Goal: Communication & Community: Answer question/provide support

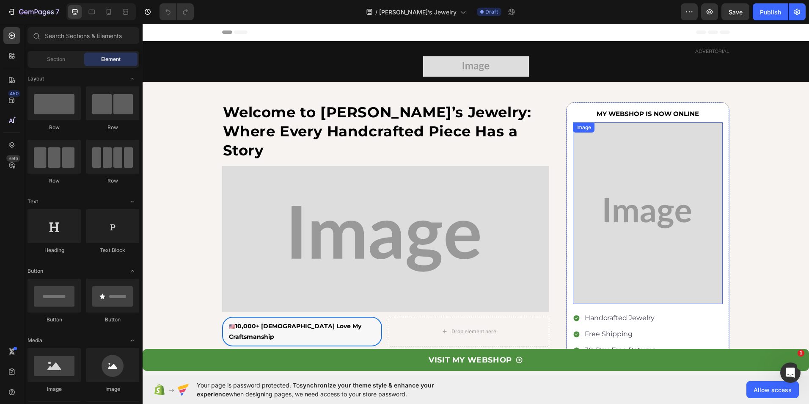
drag, startPoint x: 593, startPoint y: 180, endPoint x: 411, endPoint y: 201, distance: 182.7
click at [593, 180] on img at bounding box center [648, 213] width 150 height 182
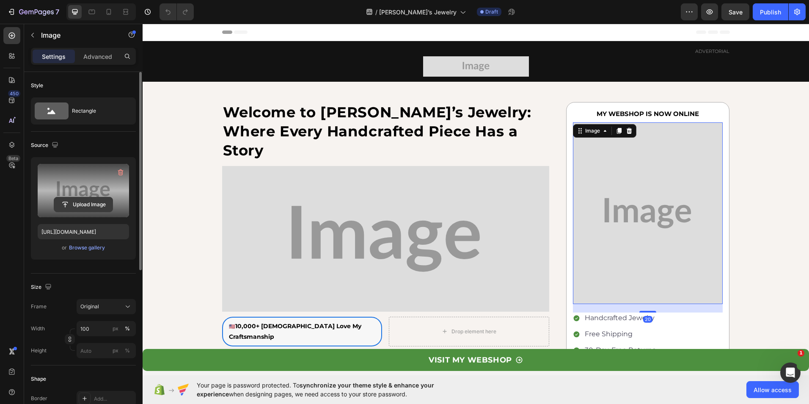
click at [74, 201] on input "file" at bounding box center [83, 204] width 58 height 14
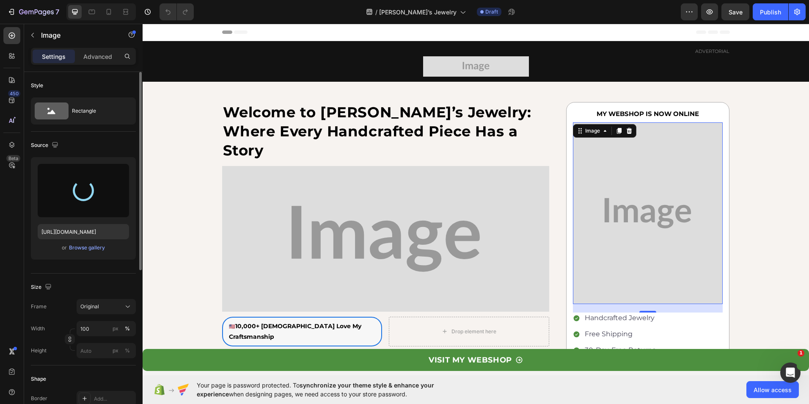
type input "https://cdn.shopify.com/s/files/1/0634/0431/0663/files/gempages_574260278791767…"
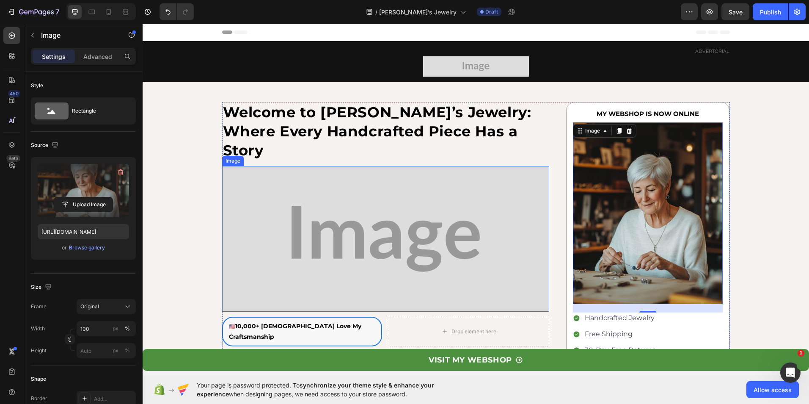
click at [410, 233] on img at bounding box center [385, 238] width 327 height 145
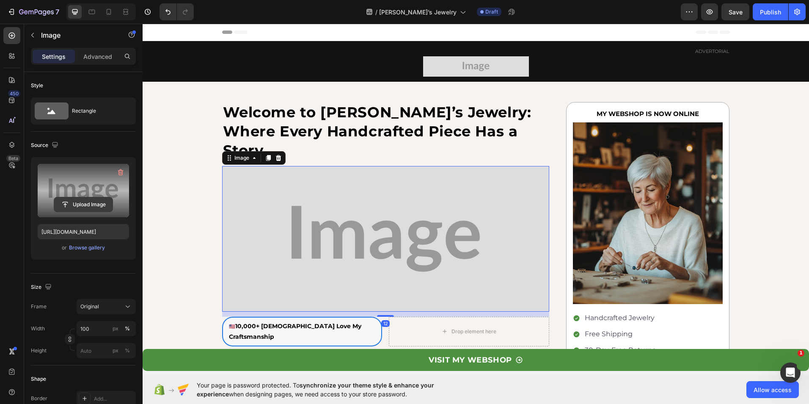
click at [85, 203] on input "file" at bounding box center [83, 204] width 58 height 14
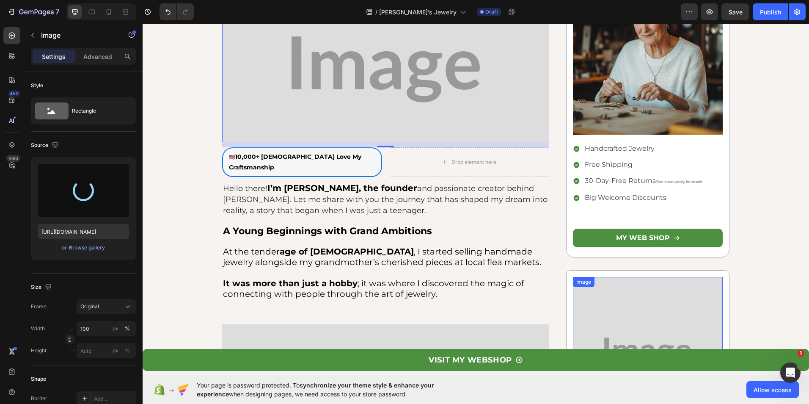
scroll to position [296, 0]
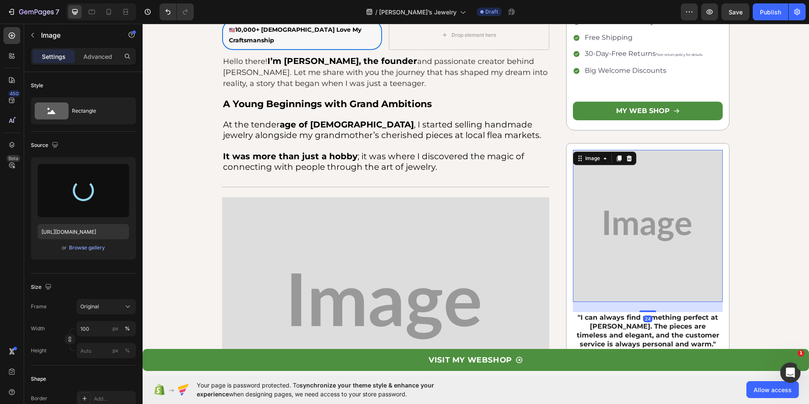
click at [636, 224] on img at bounding box center [648, 226] width 150 height 152
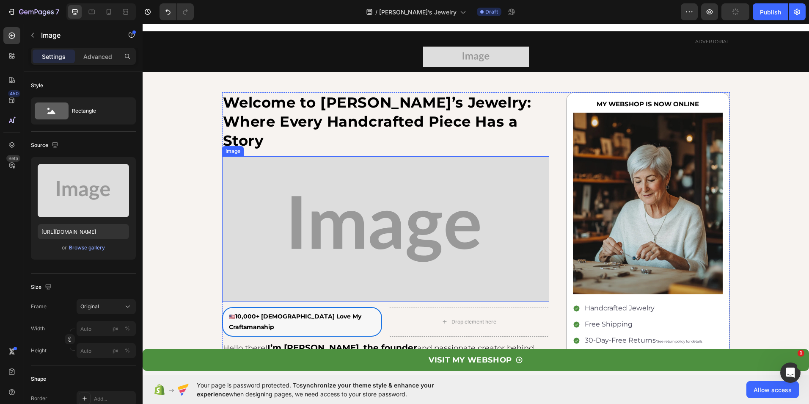
scroll to position [0, 0]
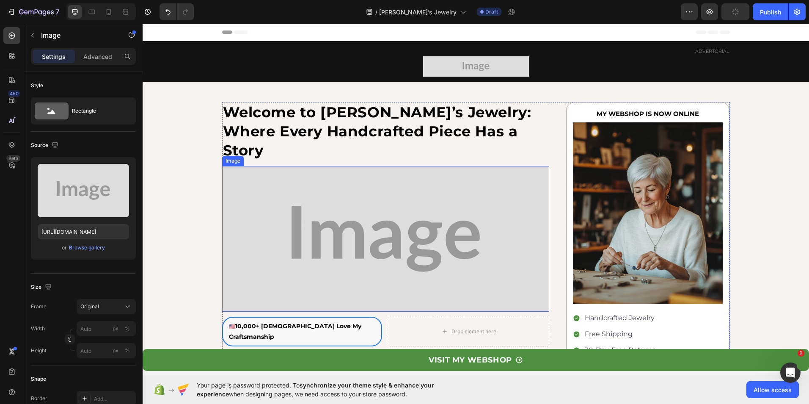
click at [375, 197] on img at bounding box center [385, 238] width 327 height 145
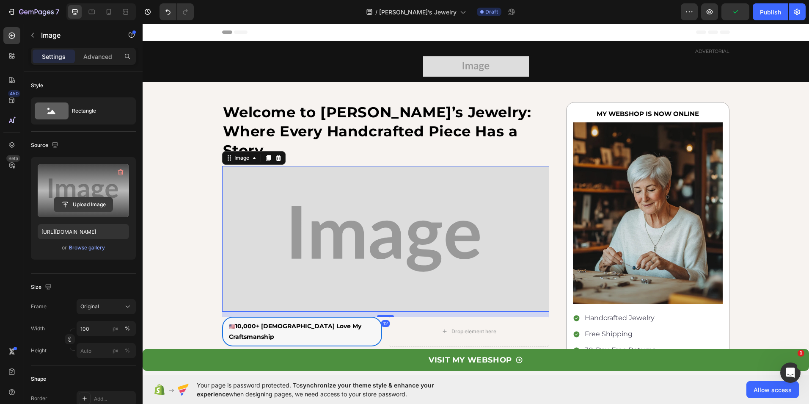
click at [96, 201] on input "file" at bounding box center [83, 204] width 58 height 14
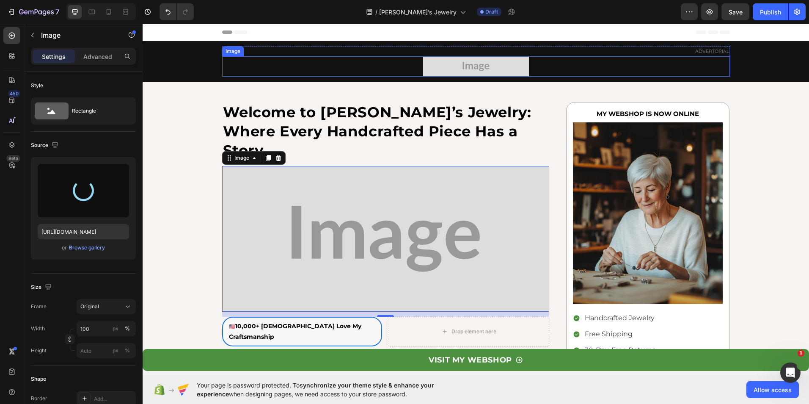
type input "[URL][DOMAIN_NAME]"
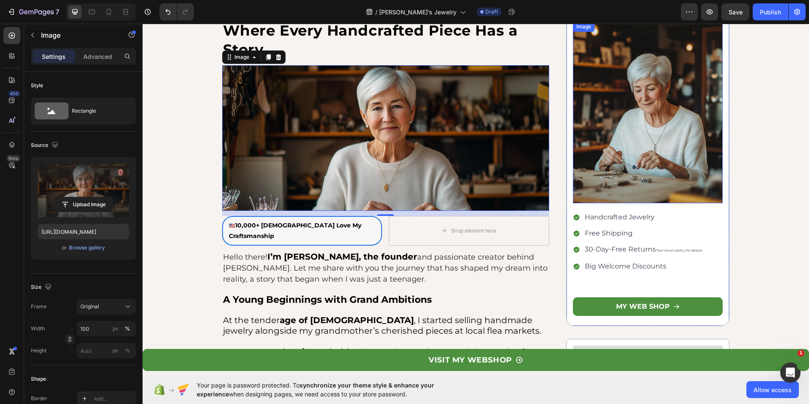
scroll to position [296, 0]
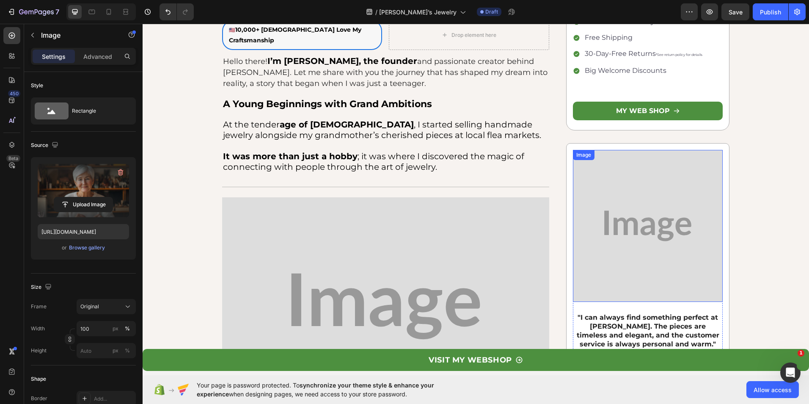
click at [614, 213] on img at bounding box center [648, 226] width 150 height 152
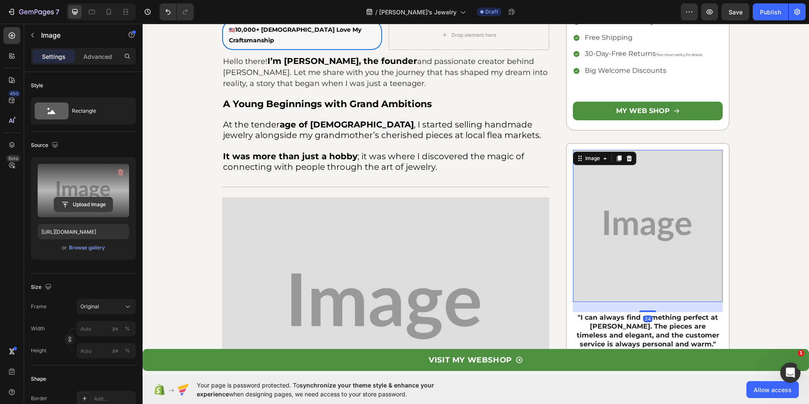
click at [77, 203] on input "file" at bounding box center [83, 204] width 58 height 14
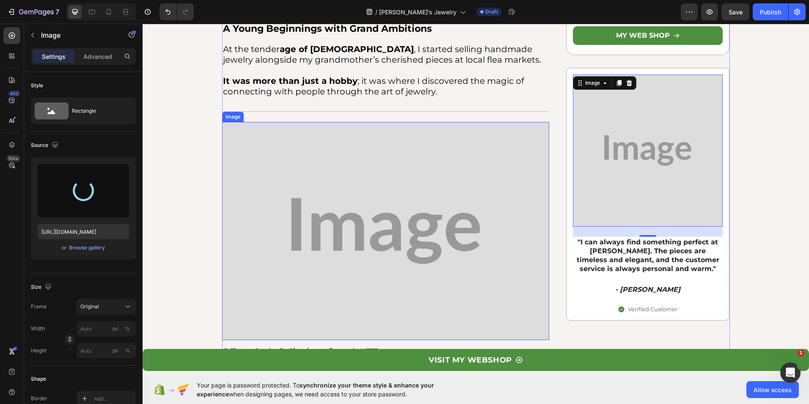
scroll to position [381, 0]
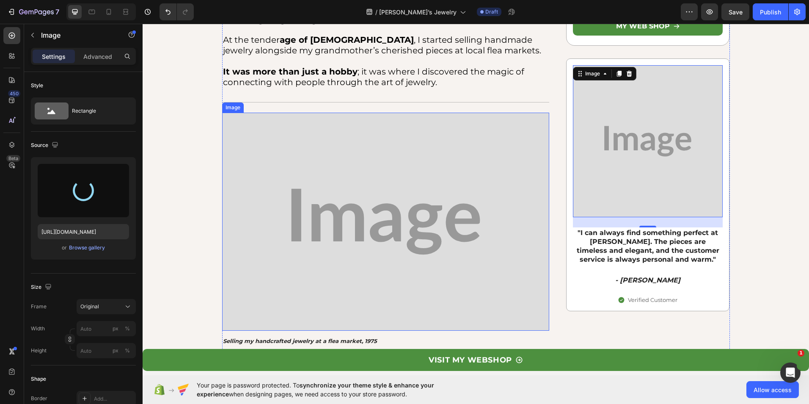
type input "https://cdn.shopify.com/s/files/1/0634/0431/0663/files/gempages_574260278791767…"
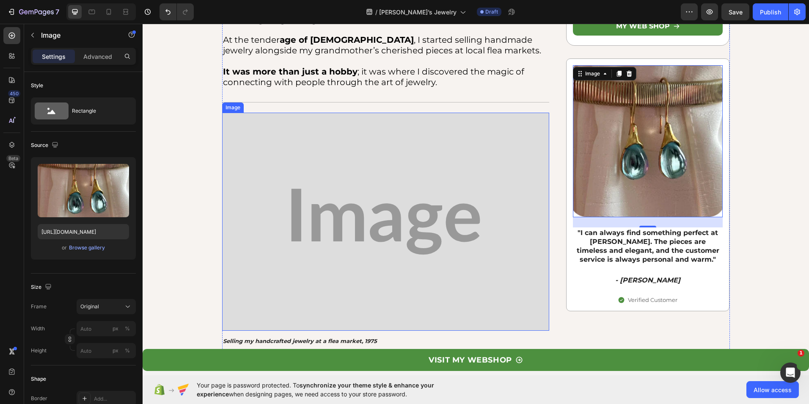
click at [380, 179] on img at bounding box center [385, 222] width 327 height 218
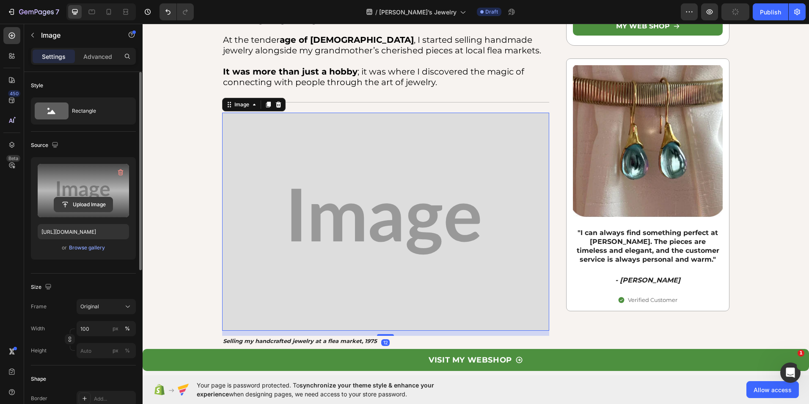
click at [71, 204] on input "file" at bounding box center [83, 204] width 58 height 14
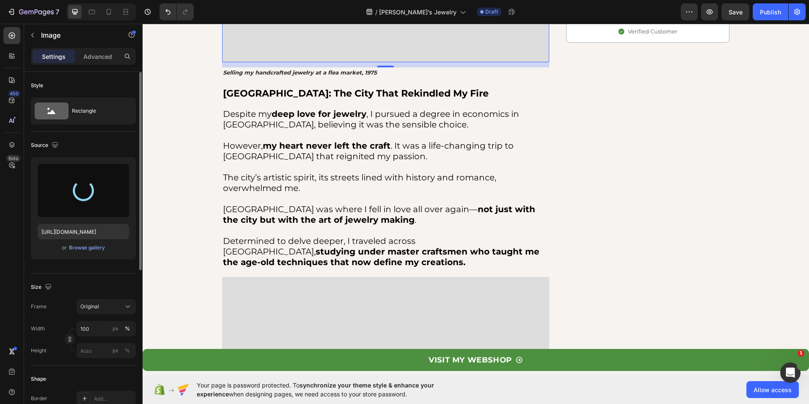
scroll to position [677, 0]
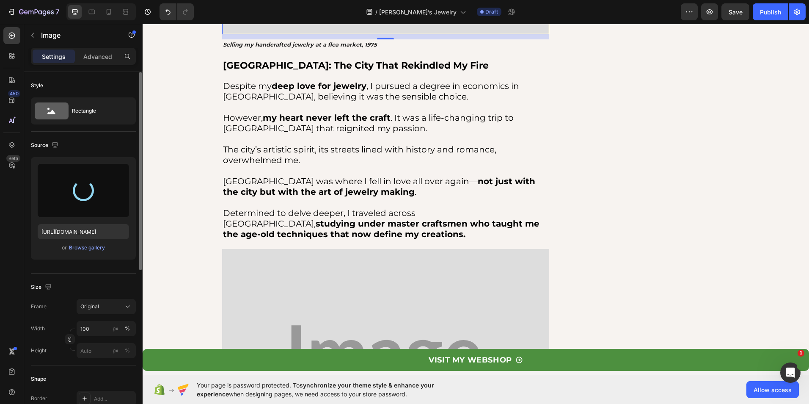
type input "https://cdn.shopify.com/s/files/1/0634/0431/0663/files/gempages_574260278791767…"
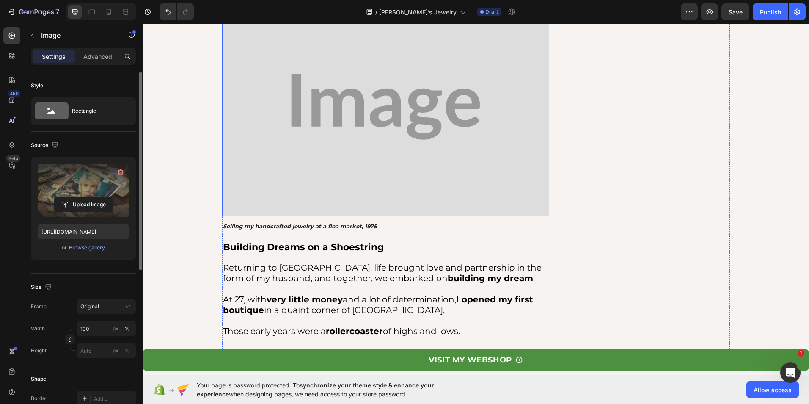
scroll to position [931, 0]
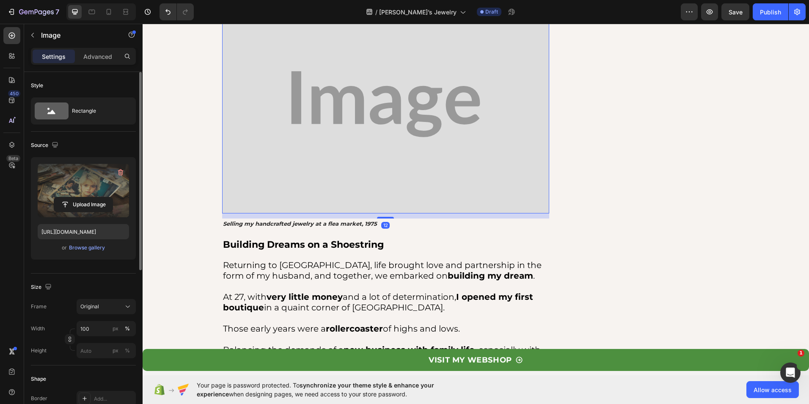
click at [400, 143] on img at bounding box center [385, 104] width 327 height 218
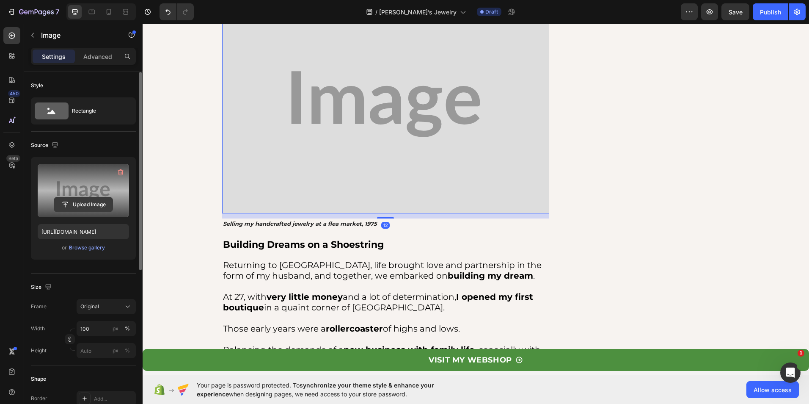
click at [91, 202] on input "file" at bounding box center [83, 204] width 58 height 14
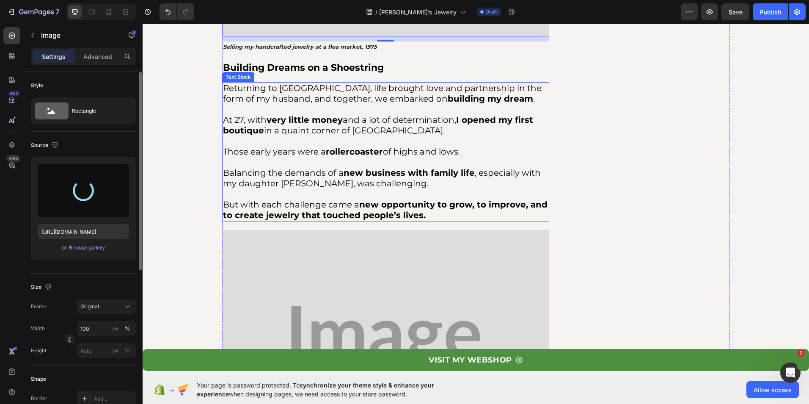
scroll to position [1269, 0]
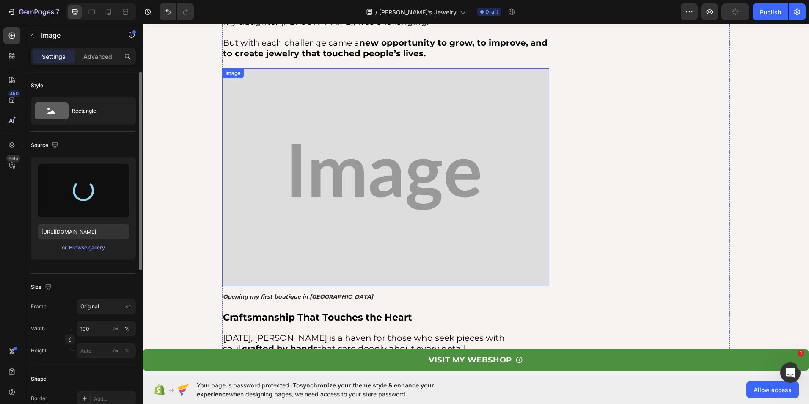
type input "https://cdn.shopify.com/s/files/1/0634/0431/0663/files/gempages_574260278791767…"
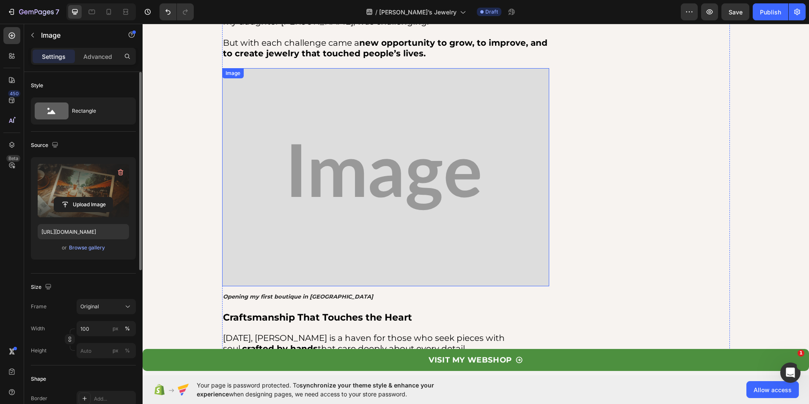
click at [383, 209] on img at bounding box center [385, 177] width 327 height 218
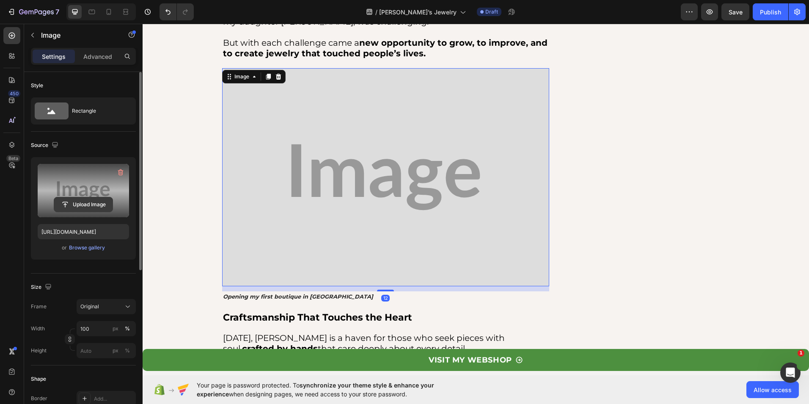
click at [85, 202] on input "file" at bounding box center [83, 204] width 58 height 14
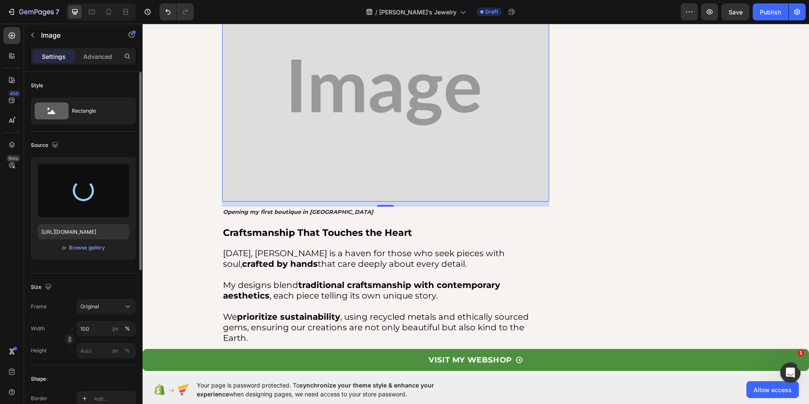
type input "https://cdn.shopify.com/s/files/1/0634/0431/0663/files/gempages_574260278791767…"
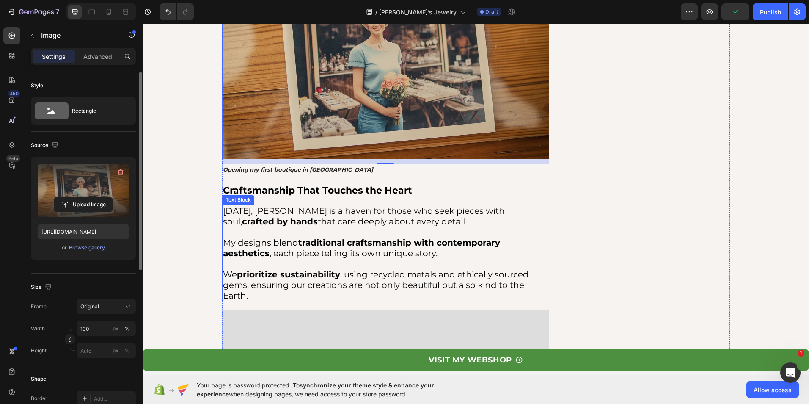
scroll to position [1650, 0]
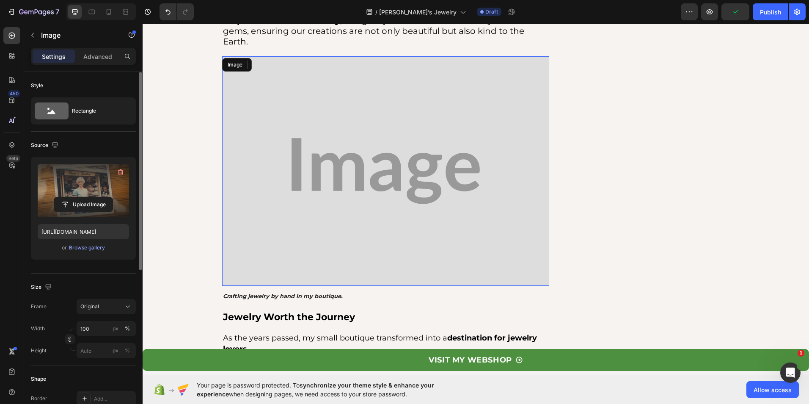
click at [384, 201] on img at bounding box center [385, 170] width 327 height 229
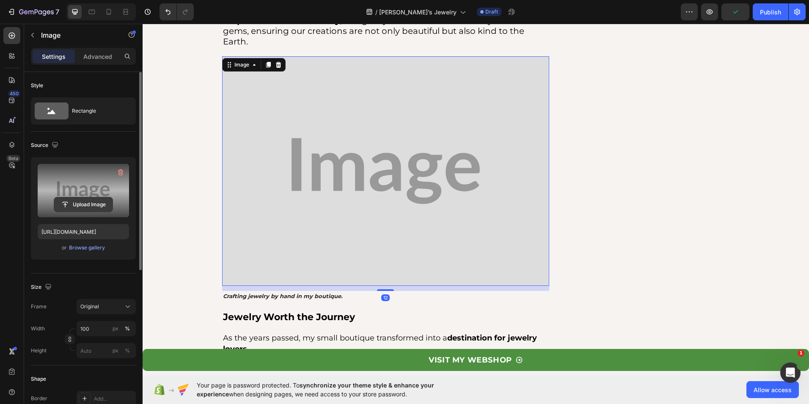
click at [70, 201] on input "file" at bounding box center [83, 204] width 58 height 14
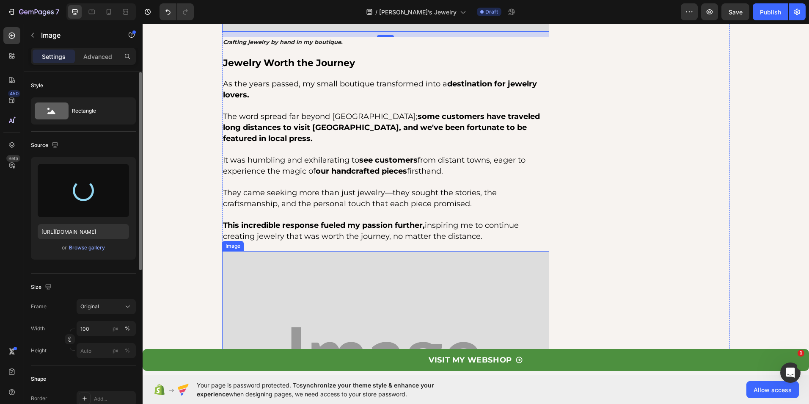
scroll to position [2031, 0]
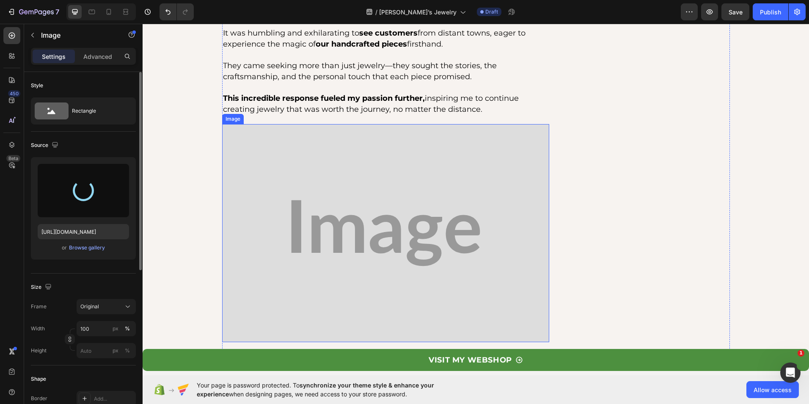
type input "https://cdn.shopify.com/s/files/1/0634/0431/0663/files/gempages_574260278791767…"
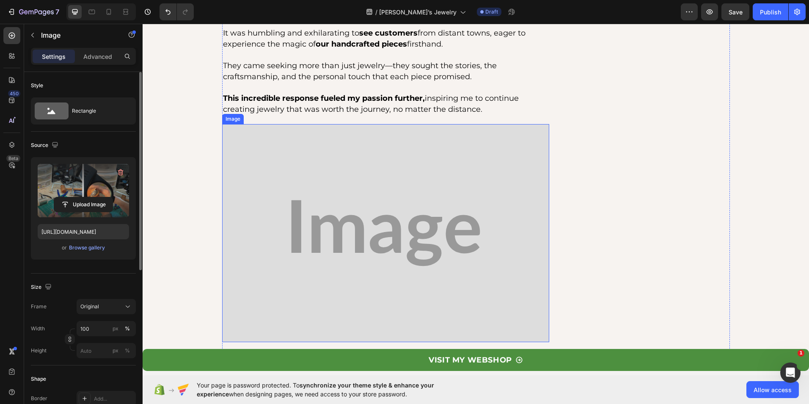
click at [335, 210] on img at bounding box center [385, 233] width 327 height 218
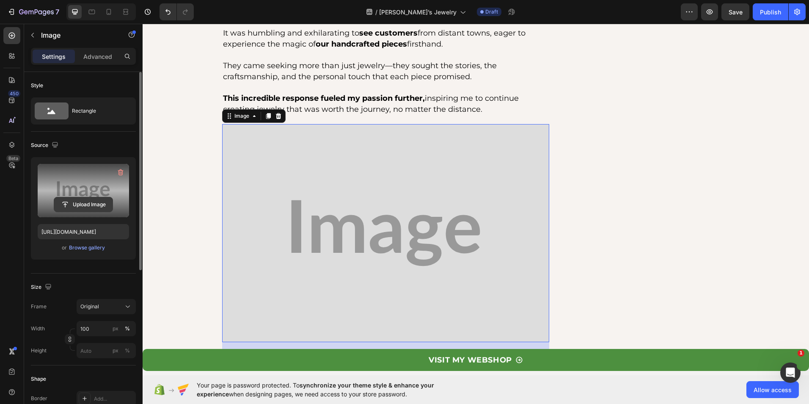
click at [83, 199] on input "file" at bounding box center [83, 204] width 58 height 14
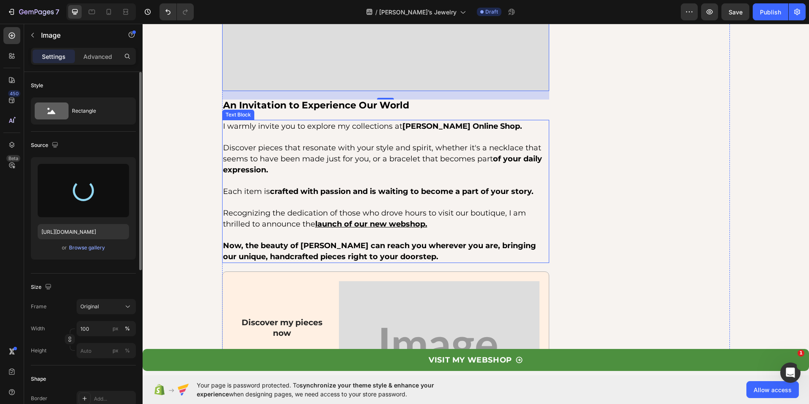
scroll to position [2327, 0]
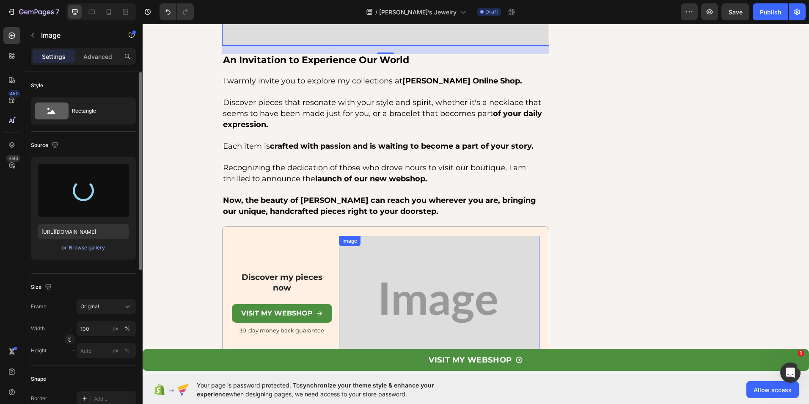
type input "https://cdn.shopify.com/s/files/1/0634/0431/0663/files/gempages_574260278791767…"
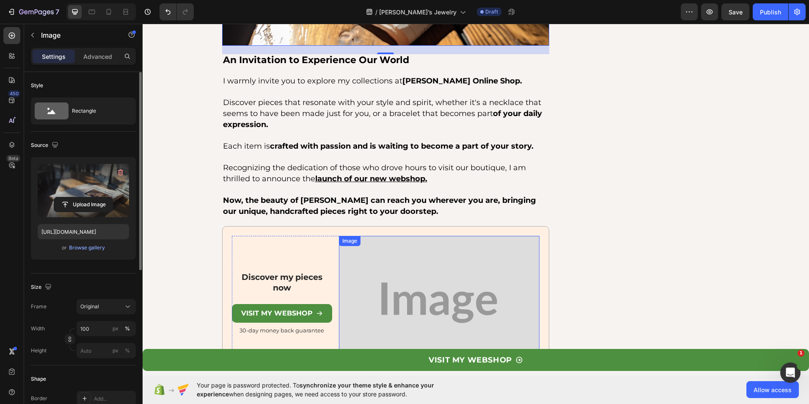
click at [442, 257] on img at bounding box center [439, 303] width 201 height 134
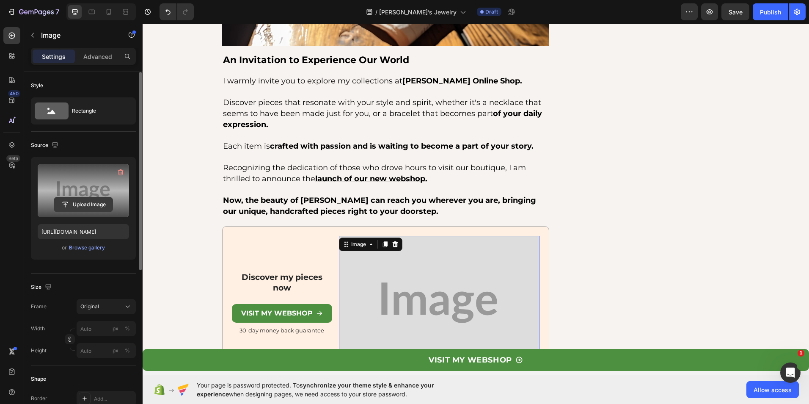
click at [97, 207] on input "file" at bounding box center [83, 204] width 58 height 14
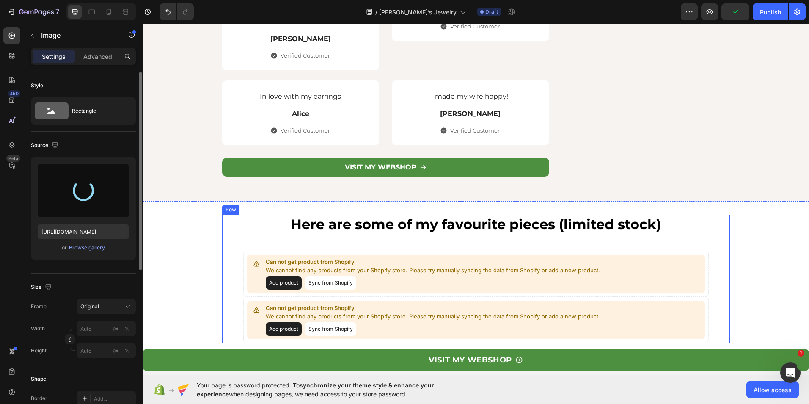
scroll to position [2793, 0]
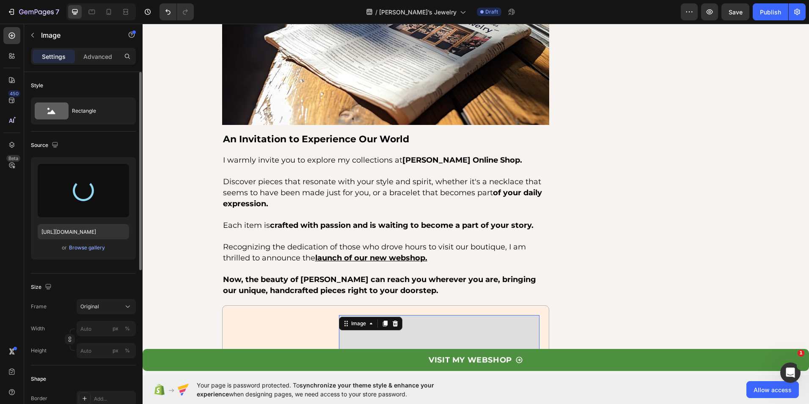
type input "https://cdn.shopify.com/s/files/1/0634/0431/0663/files/gempages_574260278791767…"
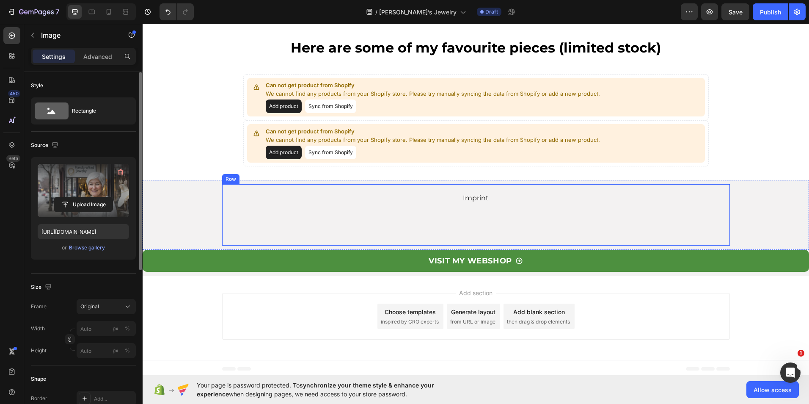
scroll to position [2781, 0]
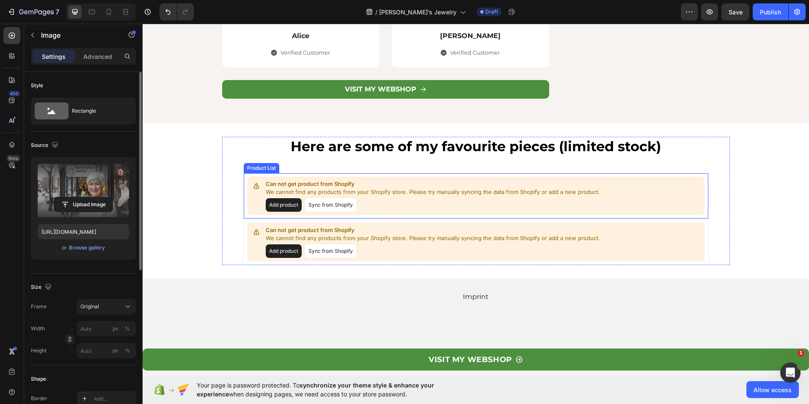
click at [253, 215] on div "Can not get product from Shopify We cannot find any products from your Shopify …" at bounding box center [476, 195] width 458 height 39
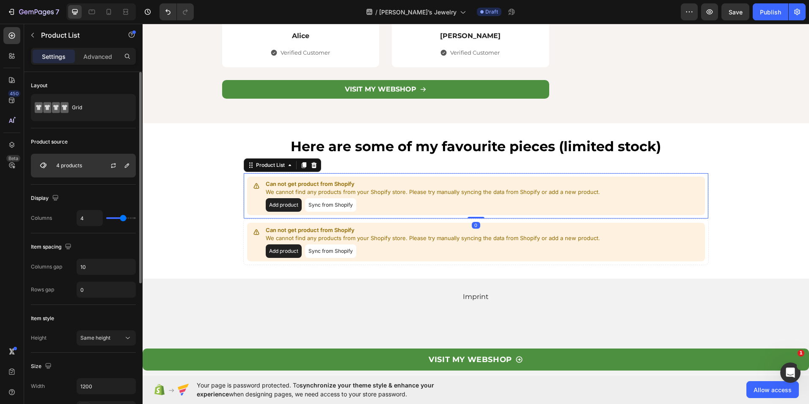
click at [74, 159] on div "4 products" at bounding box center [83, 166] width 105 height 24
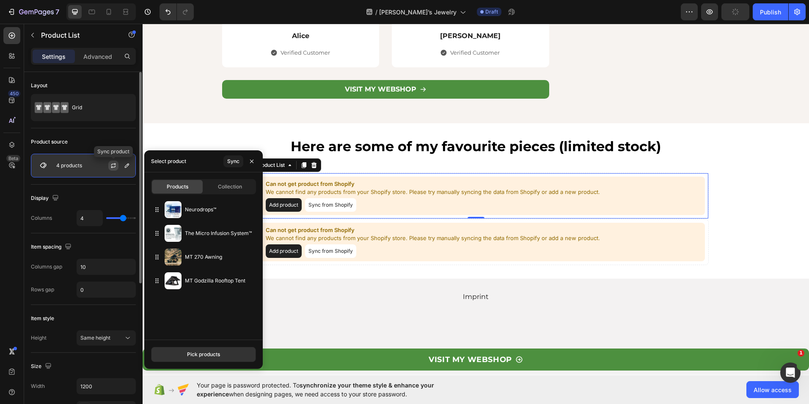
click at [111, 167] on icon "button" at bounding box center [113, 166] width 5 height 3
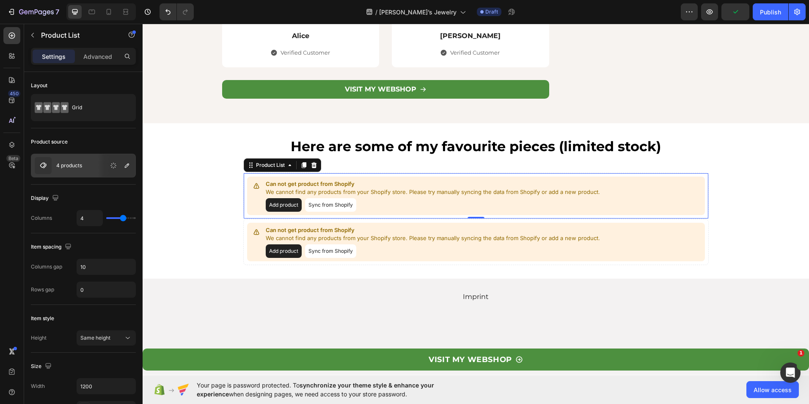
click at [326, 212] on button "Sync from Shopify" at bounding box center [330, 205] width 51 height 14
click at [283, 212] on button "Add product" at bounding box center [284, 205] width 36 height 14
click at [94, 166] on div "4 products" at bounding box center [83, 166] width 105 height 24
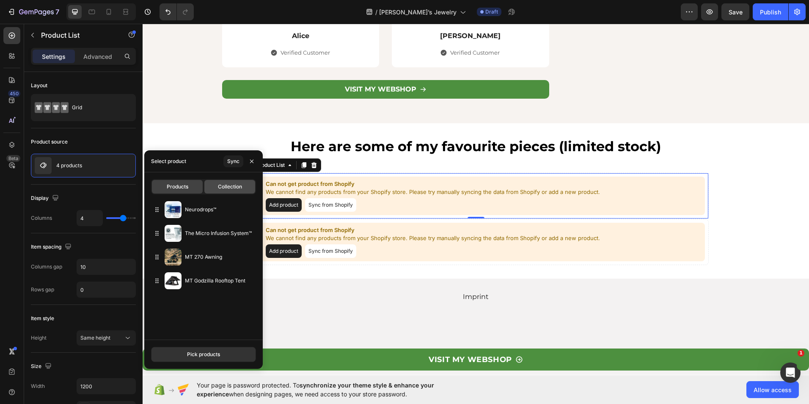
click at [228, 189] on span "Collection" at bounding box center [230, 187] width 24 height 8
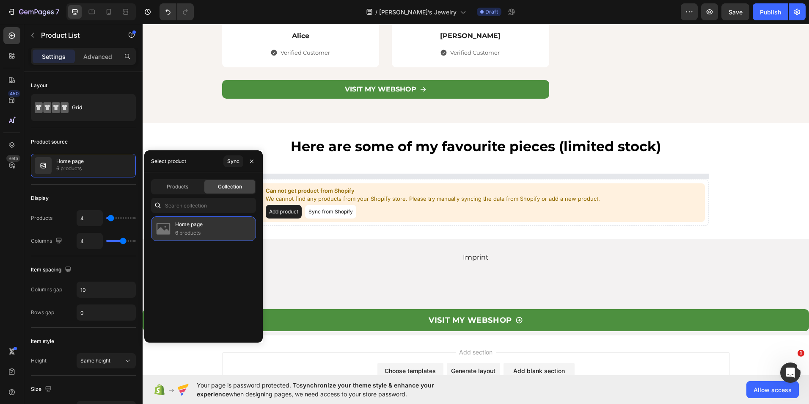
click at [209, 232] on div "Home page 6 products" at bounding box center [203, 228] width 105 height 25
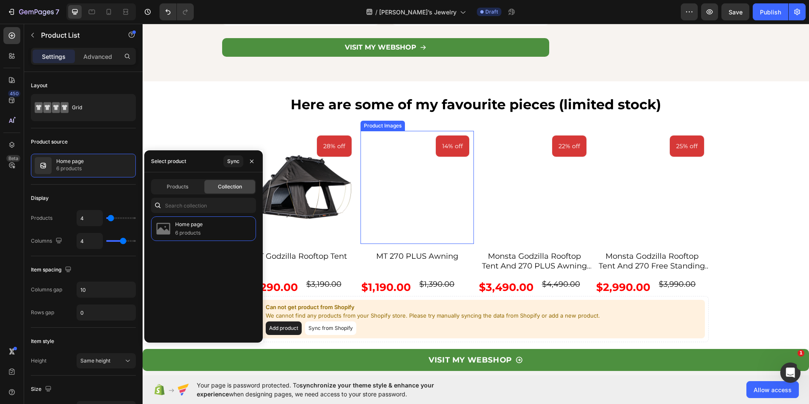
scroll to position [2950, 0]
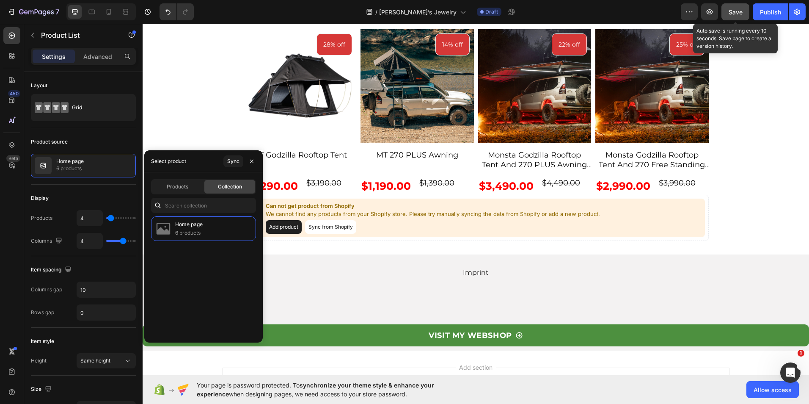
click at [735, 14] on span "Save" at bounding box center [736, 11] width 14 height 7
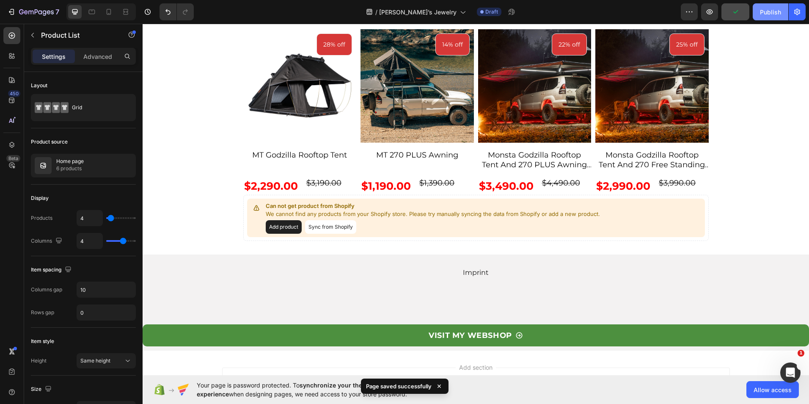
click at [770, 8] on div "Publish" at bounding box center [770, 12] width 21 height 9
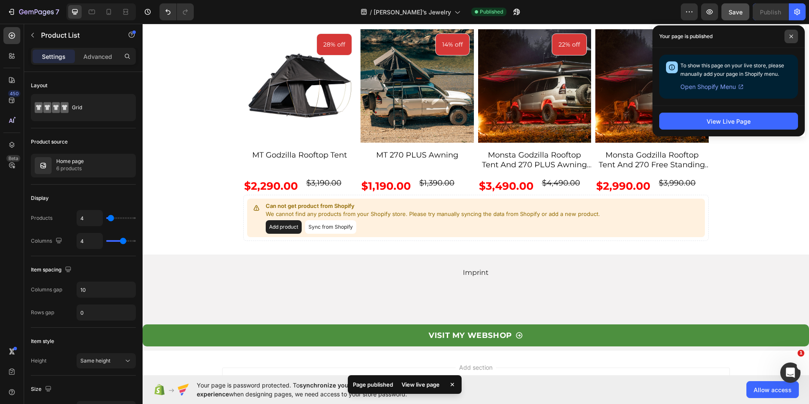
click at [793, 35] on span at bounding box center [791, 37] width 14 height 14
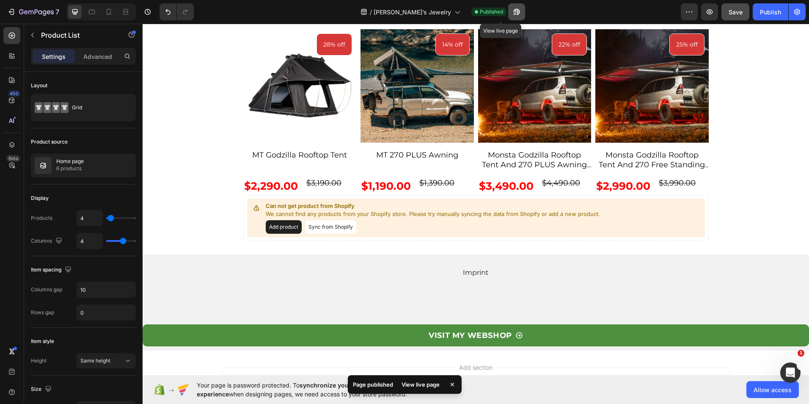
click at [512, 8] on icon "button" at bounding box center [516, 12] width 8 height 8
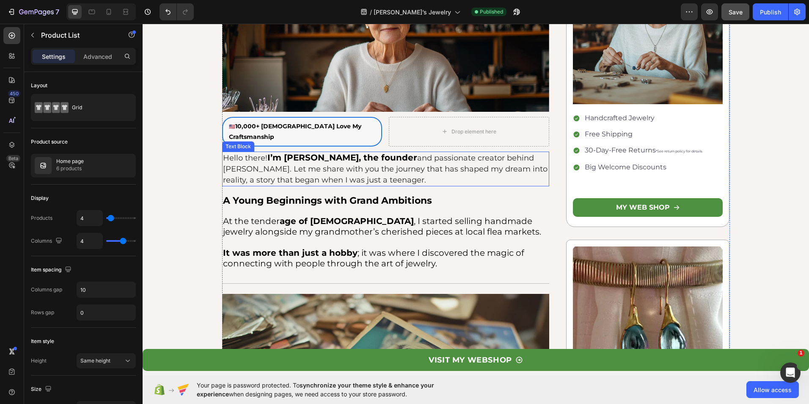
scroll to position [0, 0]
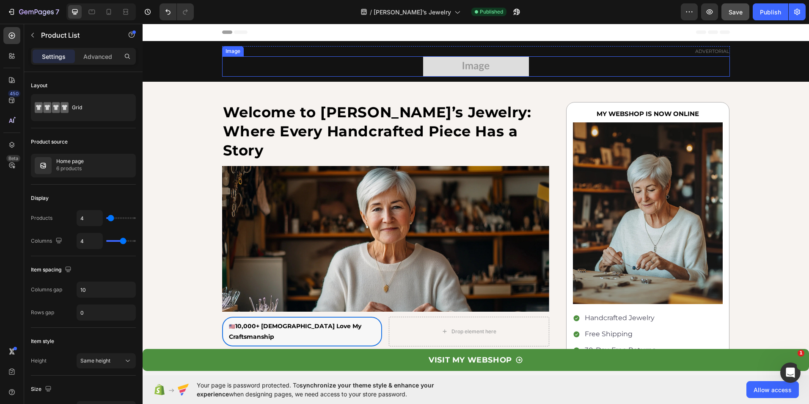
click at [486, 61] on img at bounding box center [476, 66] width 106 height 20
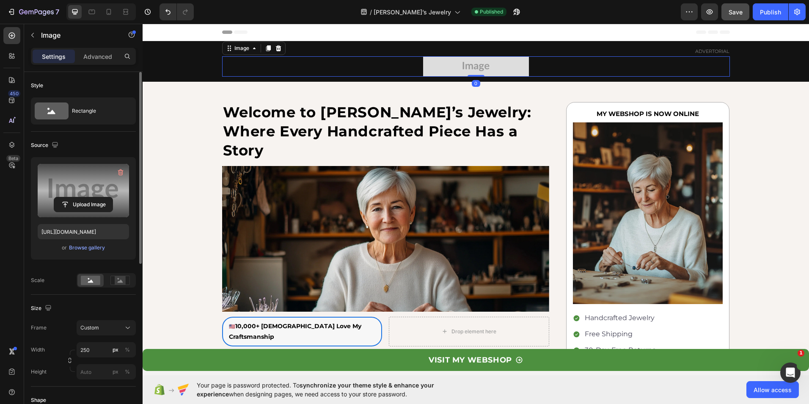
click at [88, 195] on label at bounding box center [83, 190] width 91 height 53
click at [88, 197] on input "file" at bounding box center [83, 204] width 58 height 14
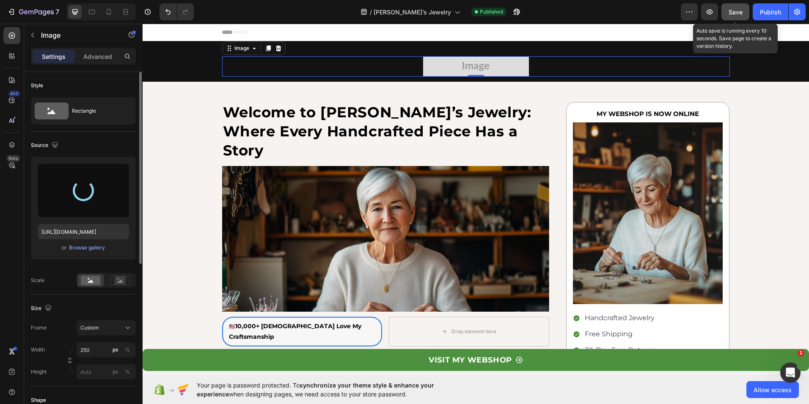
type input "https://cdn.shopify.com/s/files/1/0634/0431/0663/files/gempages_574260278791767…"
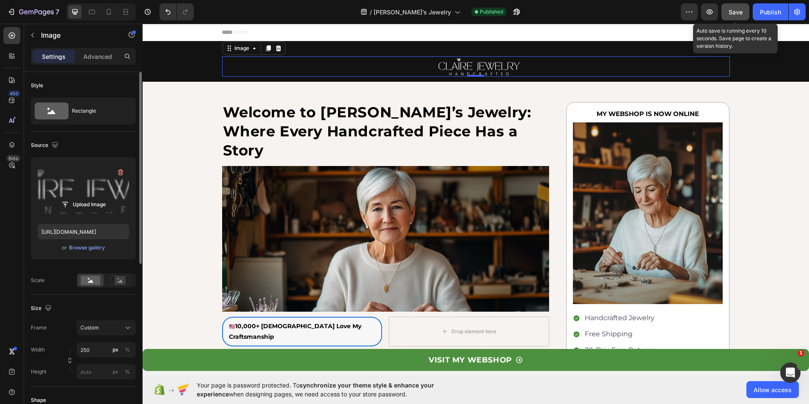
click at [737, 11] on span "Save" at bounding box center [736, 11] width 14 height 7
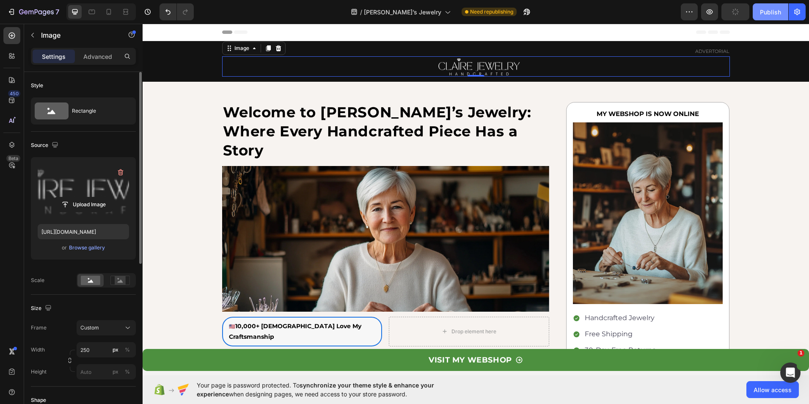
click at [769, 14] on div "Publish" at bounding box center [770, 12] width 21 height 9
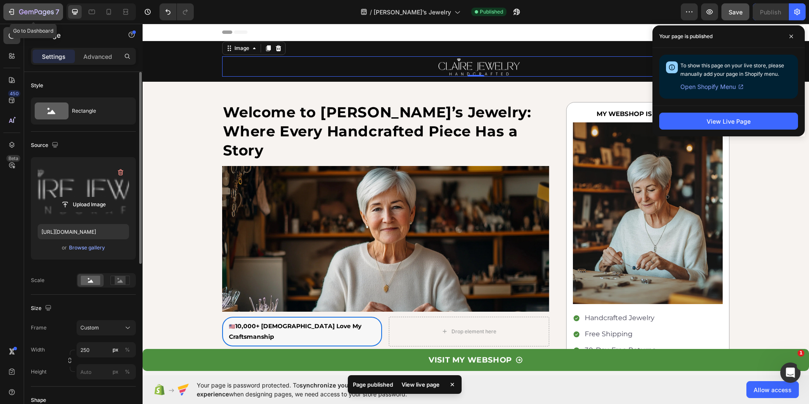
click at [28, 4] on button "7" at bounding box center [33, 11] width 60 height 17
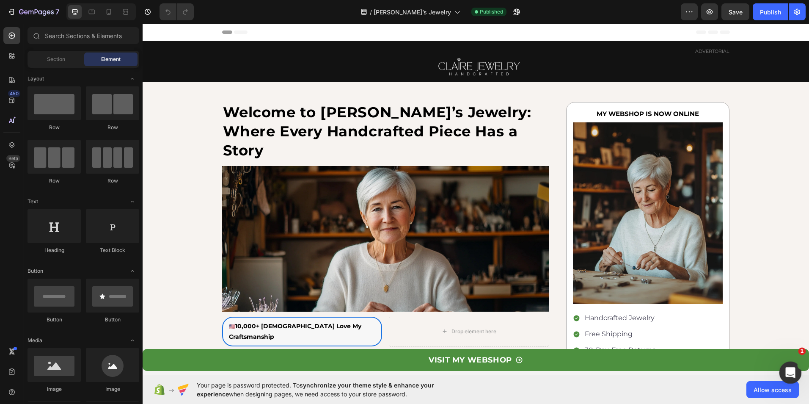
click at [788, 369] on icon "Open Intercom Messenger" at bounding box center [789, 371] width 14 height 14
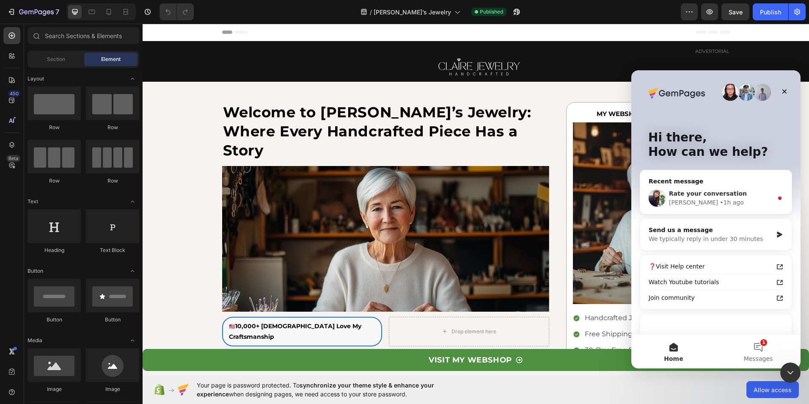
click at [733, 200] on div "[PERSON_NAME] • 1h ago" at bounding box center [721, 202] width 104 height 9
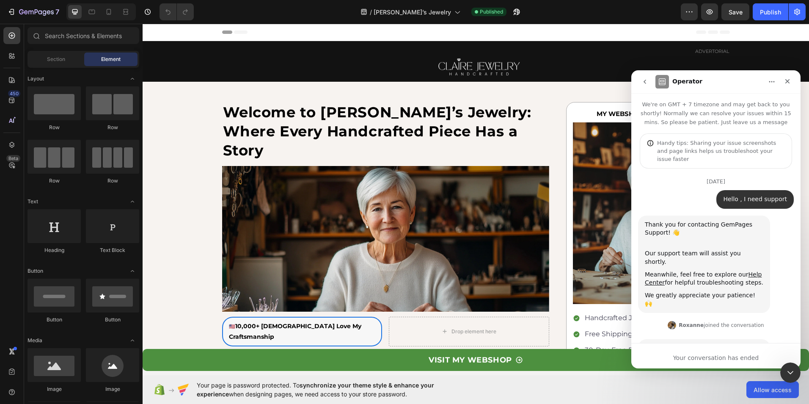
scroll to position [86, 0]
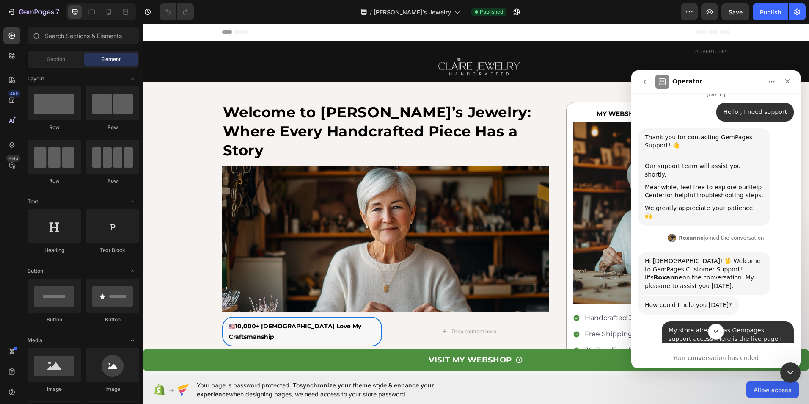
click at [717, 327] on button "Scroll to bottom" at bounding box center [716, 331] width 16 height 16
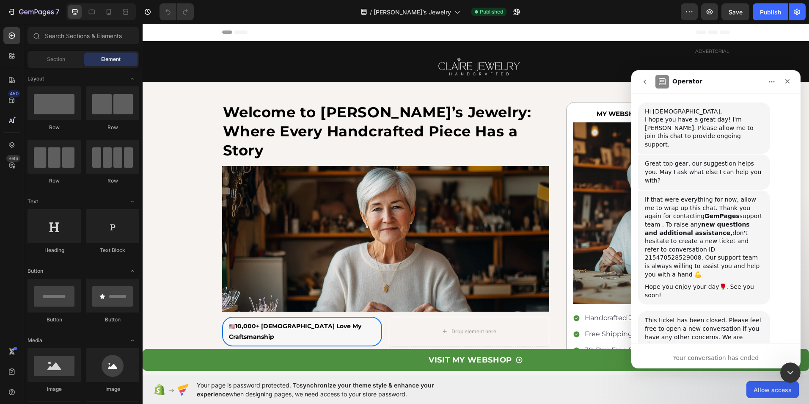
scroll to position [1182, 0]
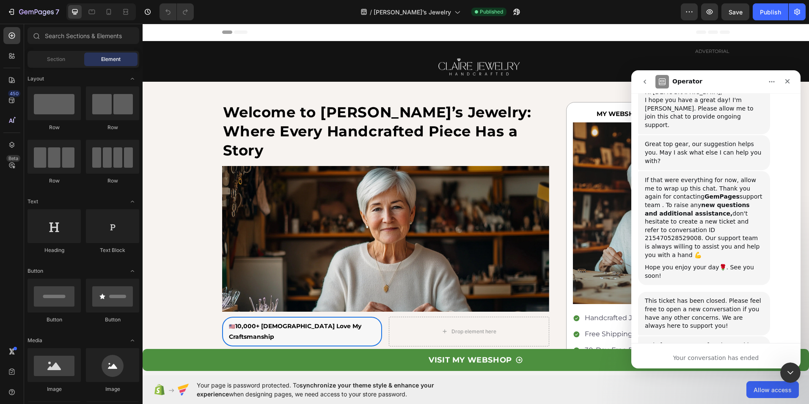
scroll to position [1205, 0]
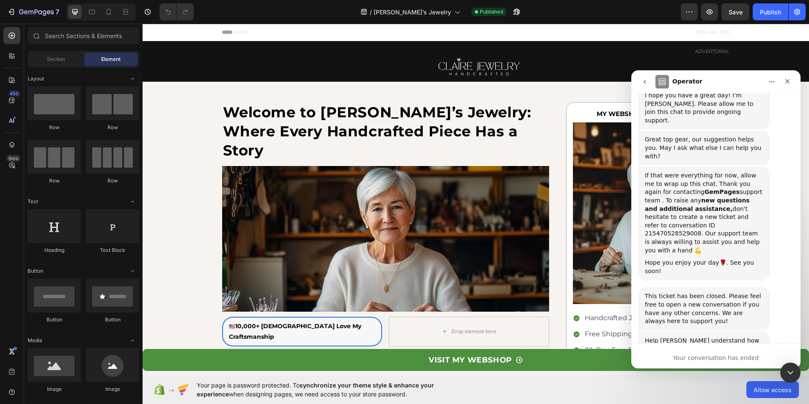
type textarea "Very supportive"
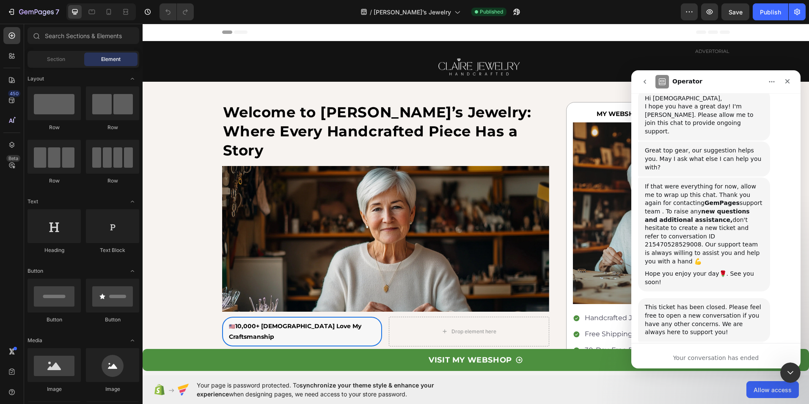
click at [654, 86] on div "Intercom messenger" at bounding box center [646, 82] width 18 height 16
click at [648, 85] on button "go back" at bounding box center [645, 82] width 16 height 16
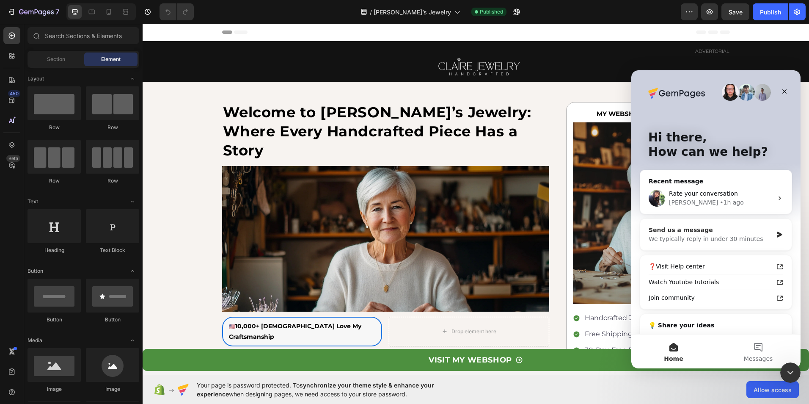
click at [728, 234] on div "Send us a message" at bounding box center [711, 230] width 124 height 9
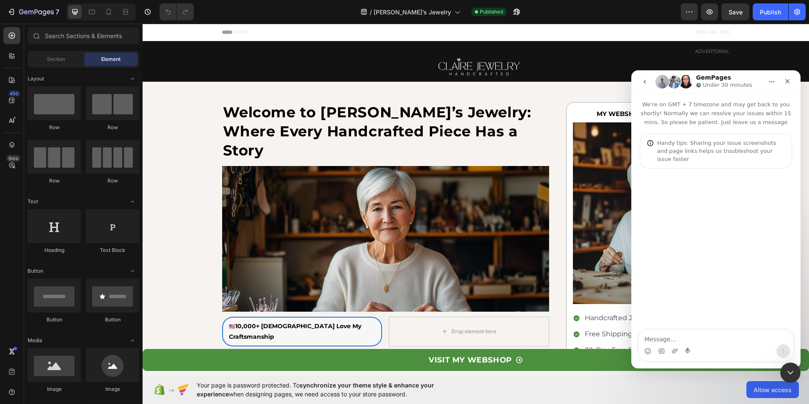
click at [679, 337] on textarea "Message…" at bounding box center [716, 337] width 155 height 14
type textarea "Hello I need support"
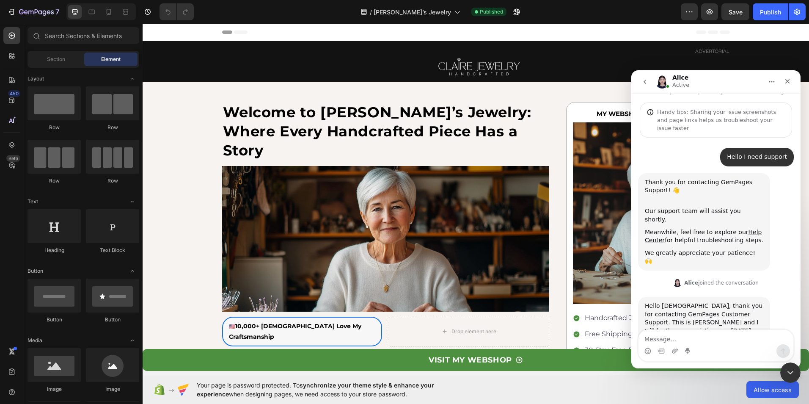
scroll to position [34, 0]
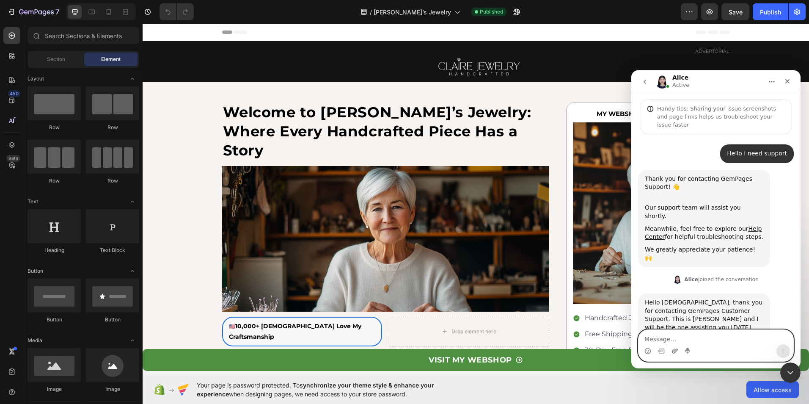
click at [676, 352] on icon "Upload attachment" at bounding box center [675, 350] width 7 height 7
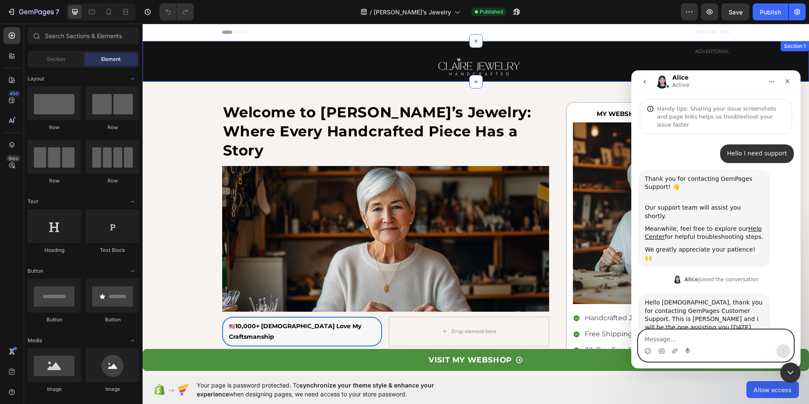
scroll to position [105, 0]
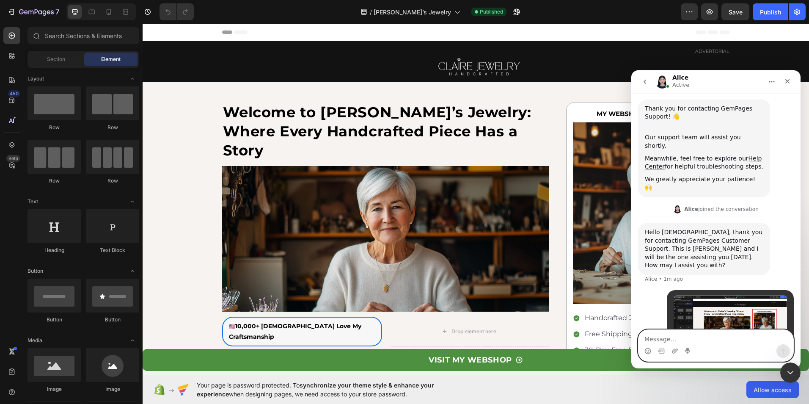
click at [678, 339] on textarea "Message…" at bounding box center [716, 337] width 155 height 14
paste textarea "In the screenshot I marked, I want to keep the right-side row sticky up to 35% …"
type textarea "In the screenshot I marked, I want to keep the right-side row sticky up to 35% …"
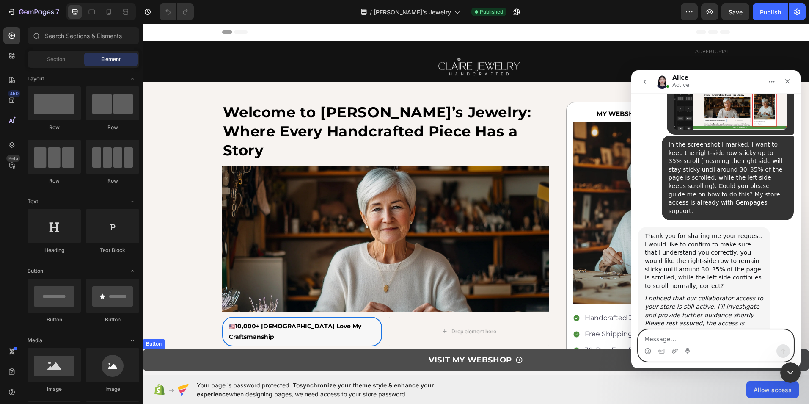
scroll to position [315, 0]
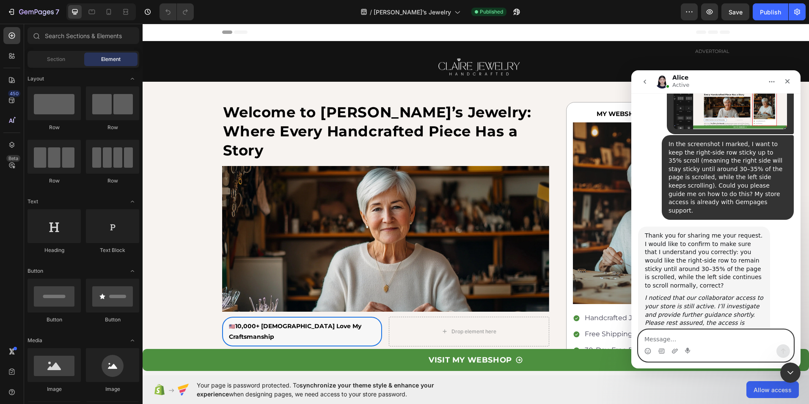
click at [698, 340] on textarea "Message…" at bounding box center [716, 337] width 155 height 14
click at [679, 341] on textarea "Message…" at bounding box center [716, 337] width 155 height 14
click at [738, 336] on textarea "Yes, You understood my point" at bounding box center [716, 337] width 155 height 14
type textarea "Yes, You understood my point, please give me a solution"
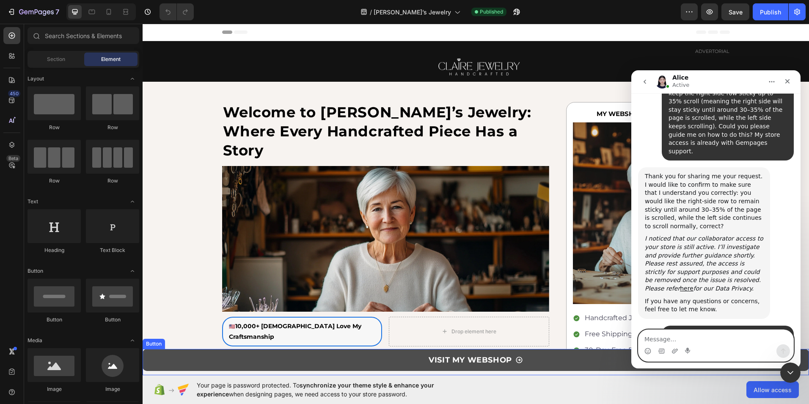
scroll to position [391, 0]
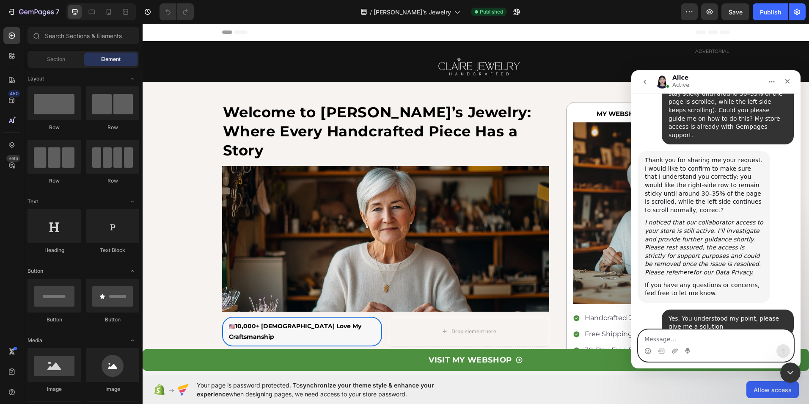
click at [719, 340] on textarea "Message…" at bounding box center [716, 337] width 155 height 14
type textarea "sure"
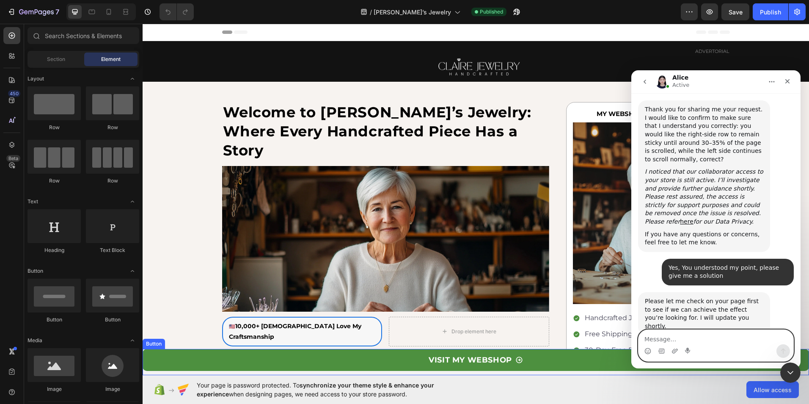
scroll to position [449, 0]
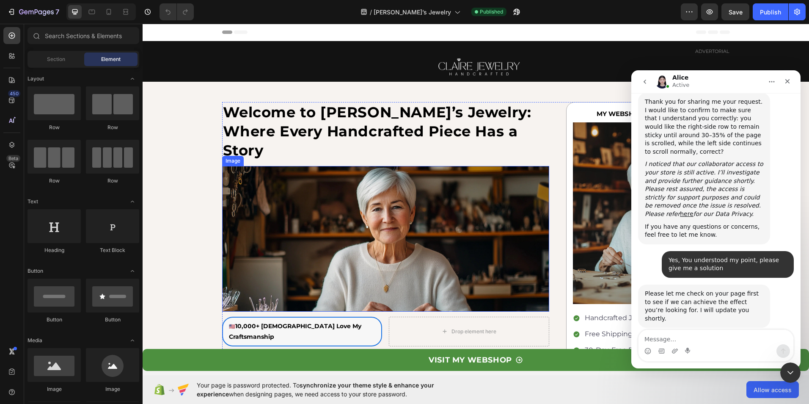
click at [426, 214] on img at bounding box center [385, 238] width 327 height 145
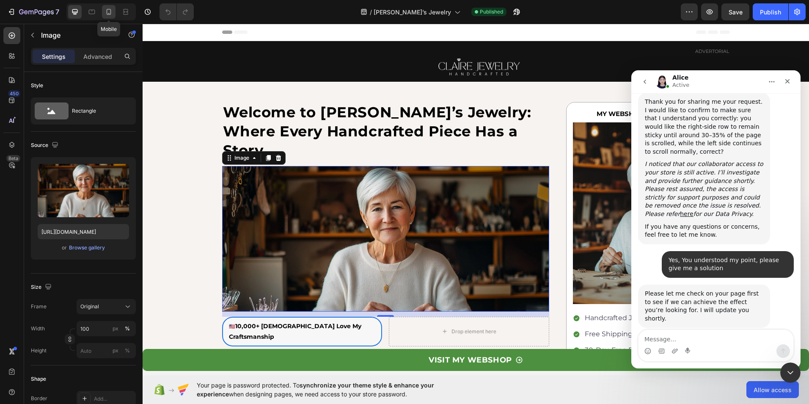
click at [105, 13] on icon at bounding box center [109, 12] width 8 height 8
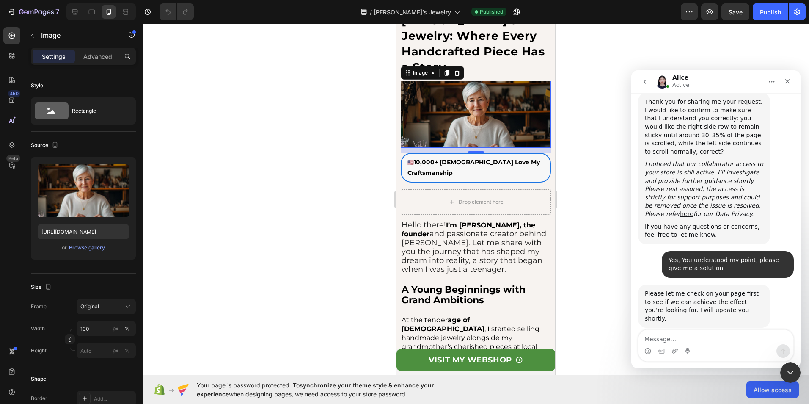
scroll to position [104, 0]
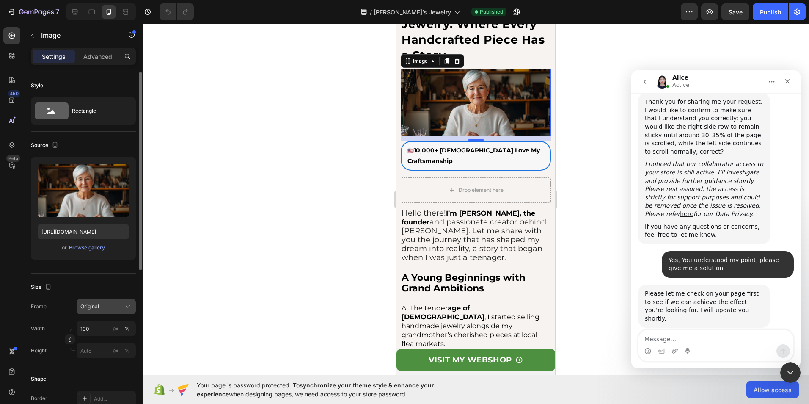
click at [102, 310] on div "Original" at bounding box center [100, 307] width 41 height 8
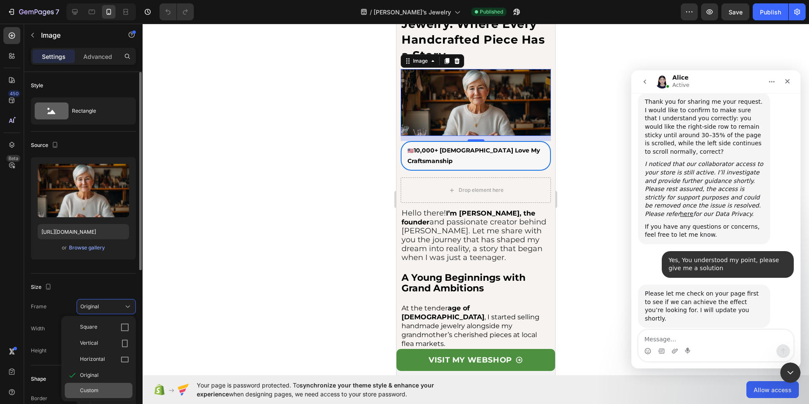
click at [85, 391] on span "Custom" at bounding box center [89, 390] width 19 height 8
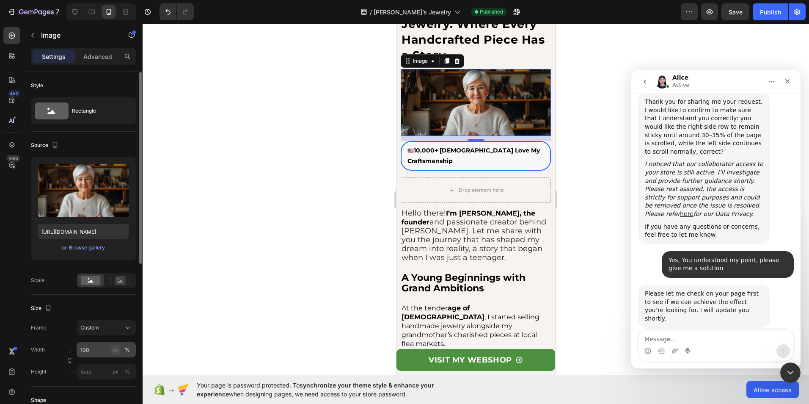
click at [122, 366] on button "px" at bounding box center [127, 371] width 10 height 10
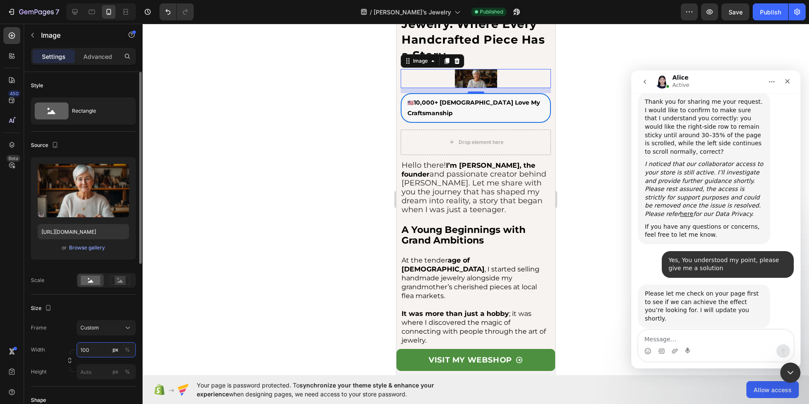
click at [97, 352] on input "100" at bounding box center [106, 349] width 59 height 15
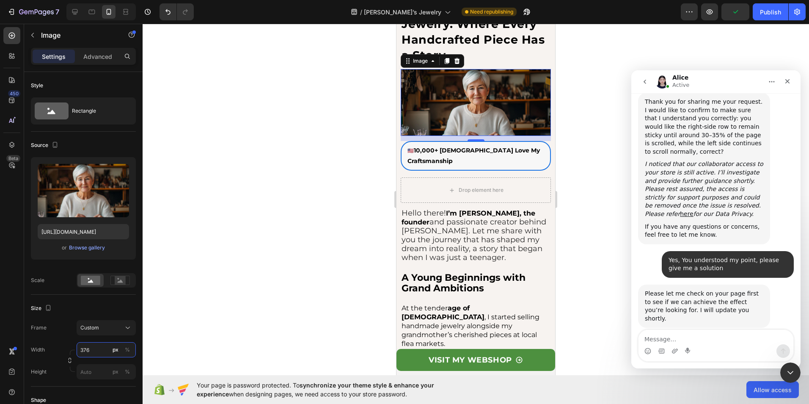
type input "376"
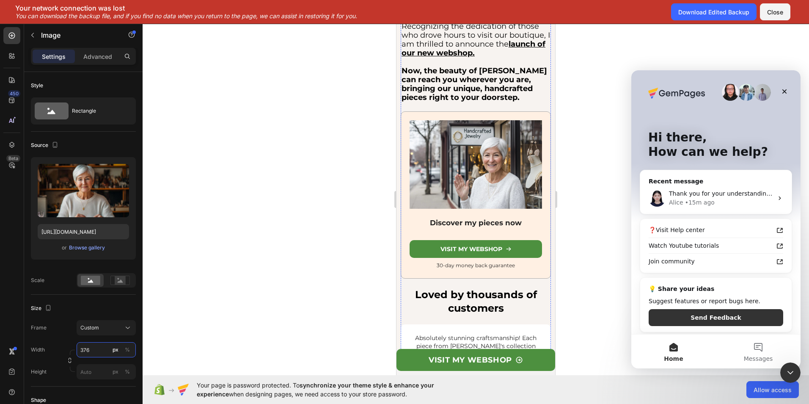
scroll to position [0, 0]
